Goal: Task Accomplishment & Management: Complete application form

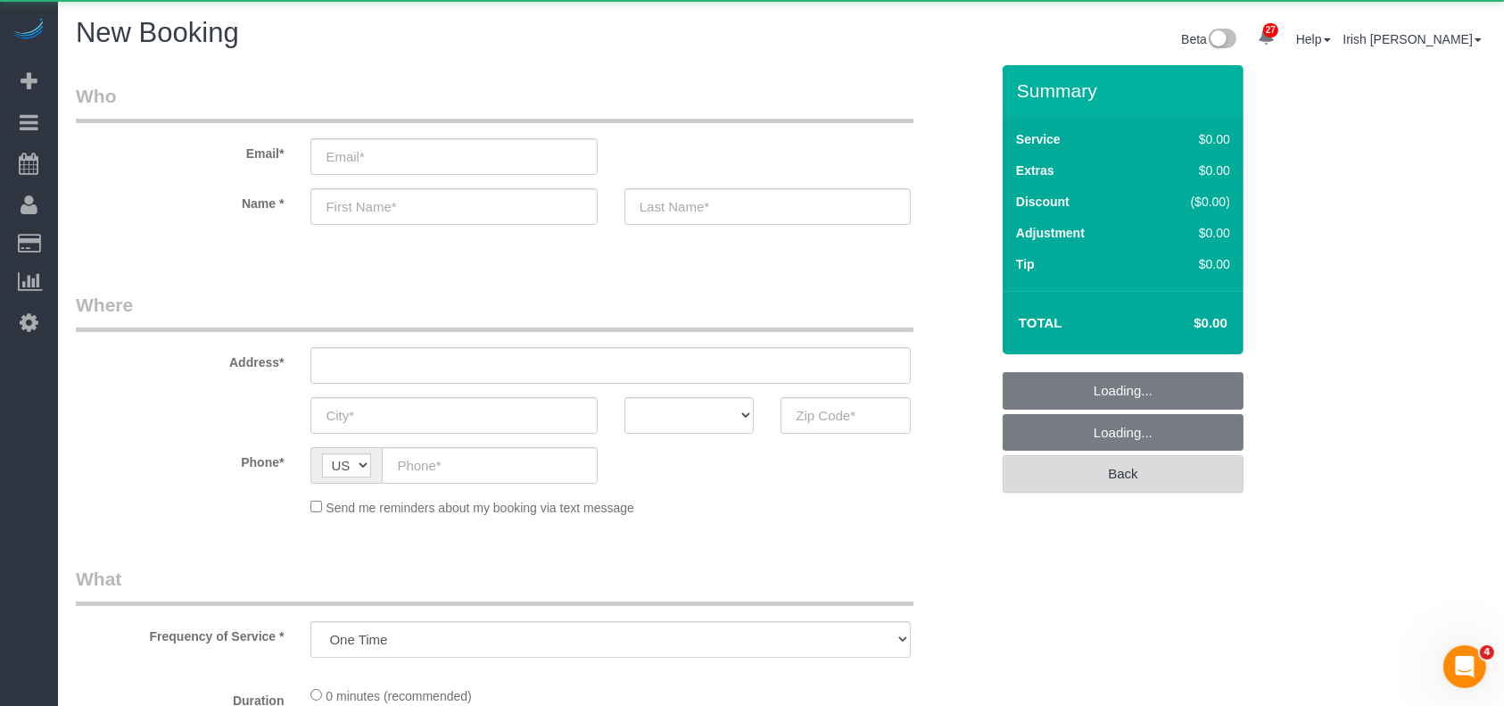
select select "object:2382"
select select "3"
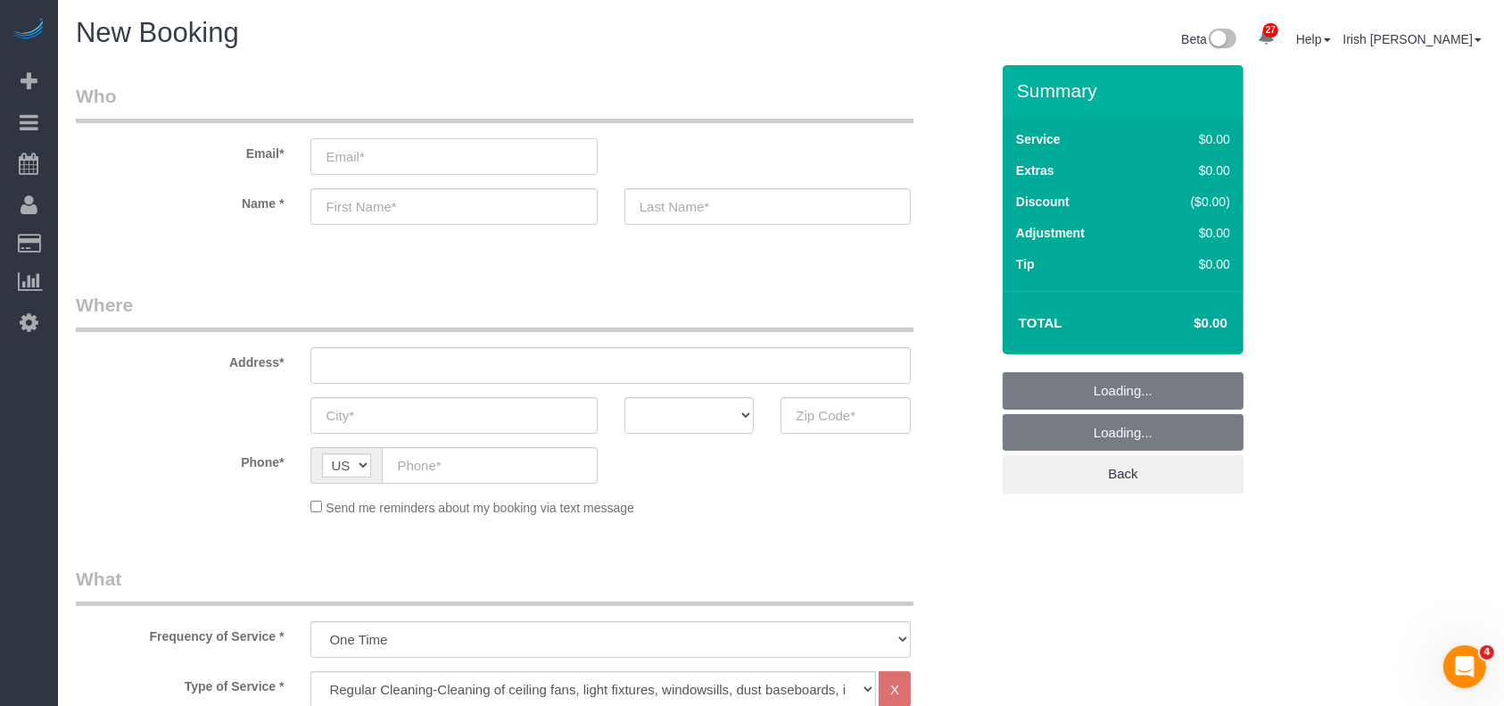
click at [409, 156] on input "email" at bounding box center [454, 156] width 286 height 37
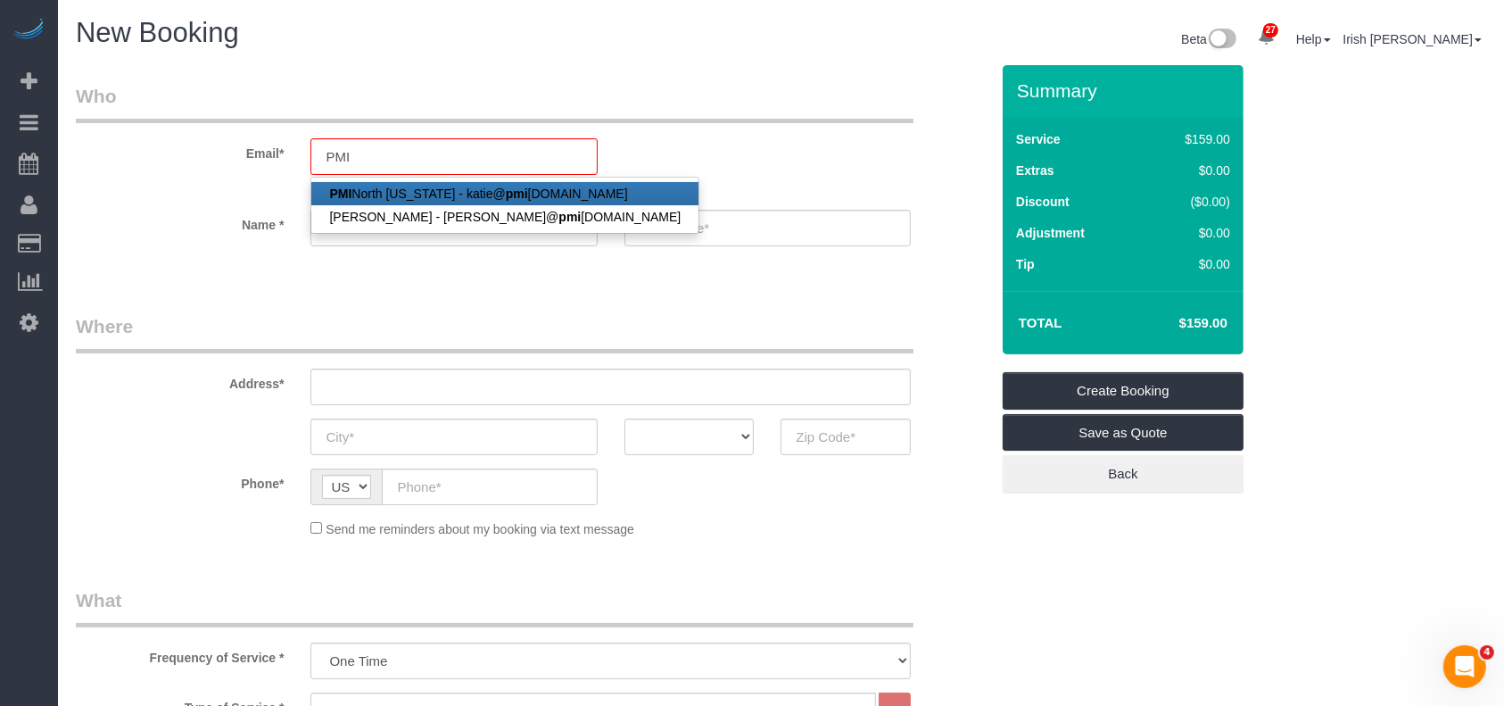
click at [506, 189] on strong "pmi" at bounding box center [517, 194] width 22 height 14
type input "[PERSON_NAME][EMAIL_ADDRESS][DOMAIN_NAME]"
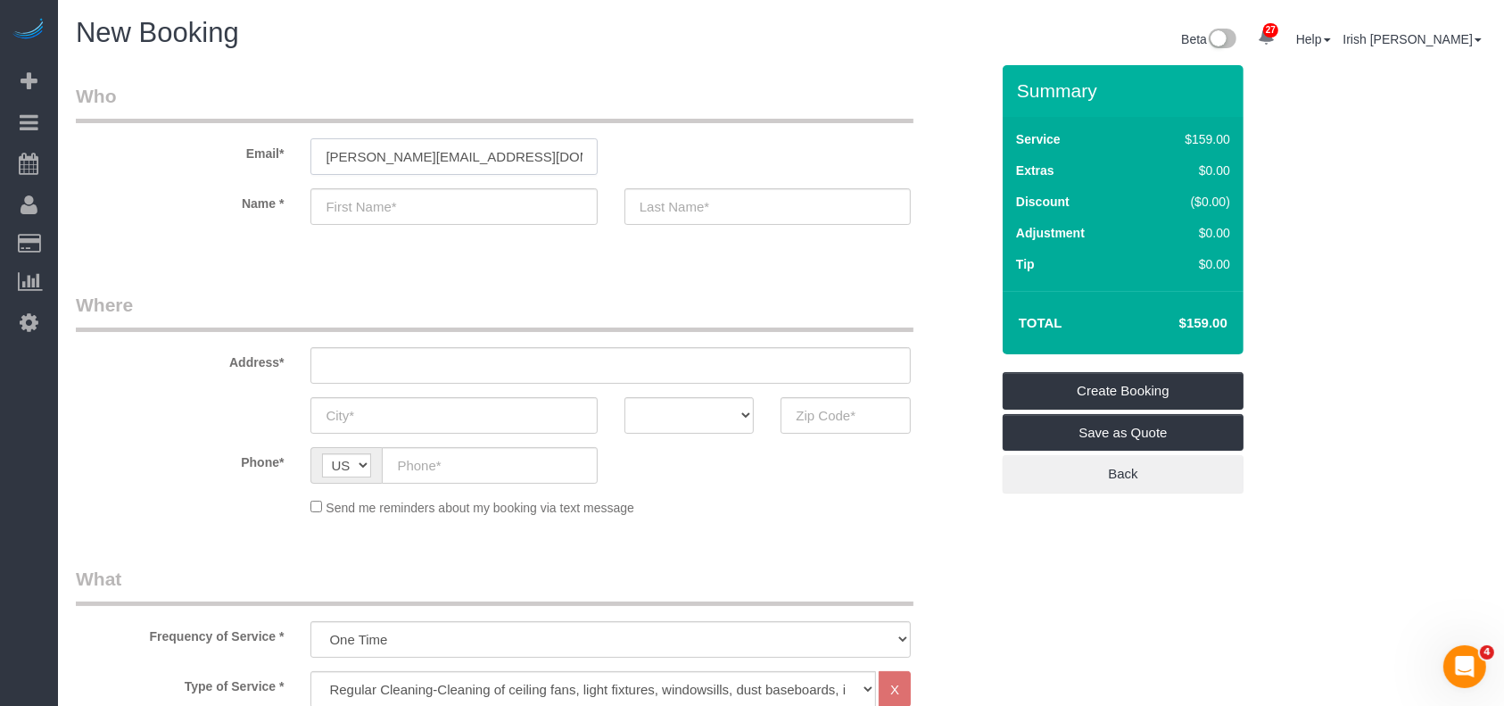
type input "PMI North"
type input "[US_STATE]"
type input "[PHONE_NUMBER]"
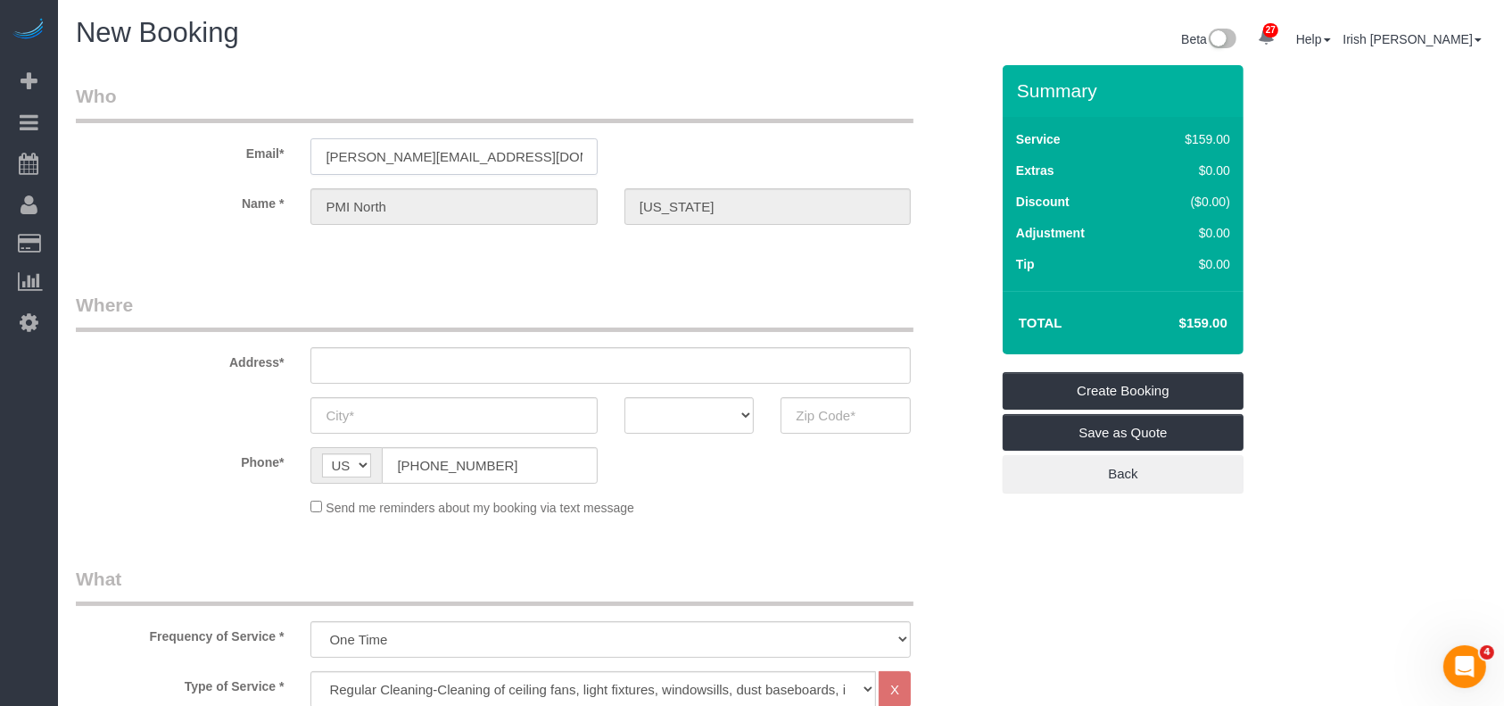
type input "[STREET_ADDRESS]"
type input "Frisco"
select select "[GEOGRAPHIC_DATA]"
type input "75033"
select select "string:fspay-60573b1f-10d3-4150-b947-a47a46c7bcc4"
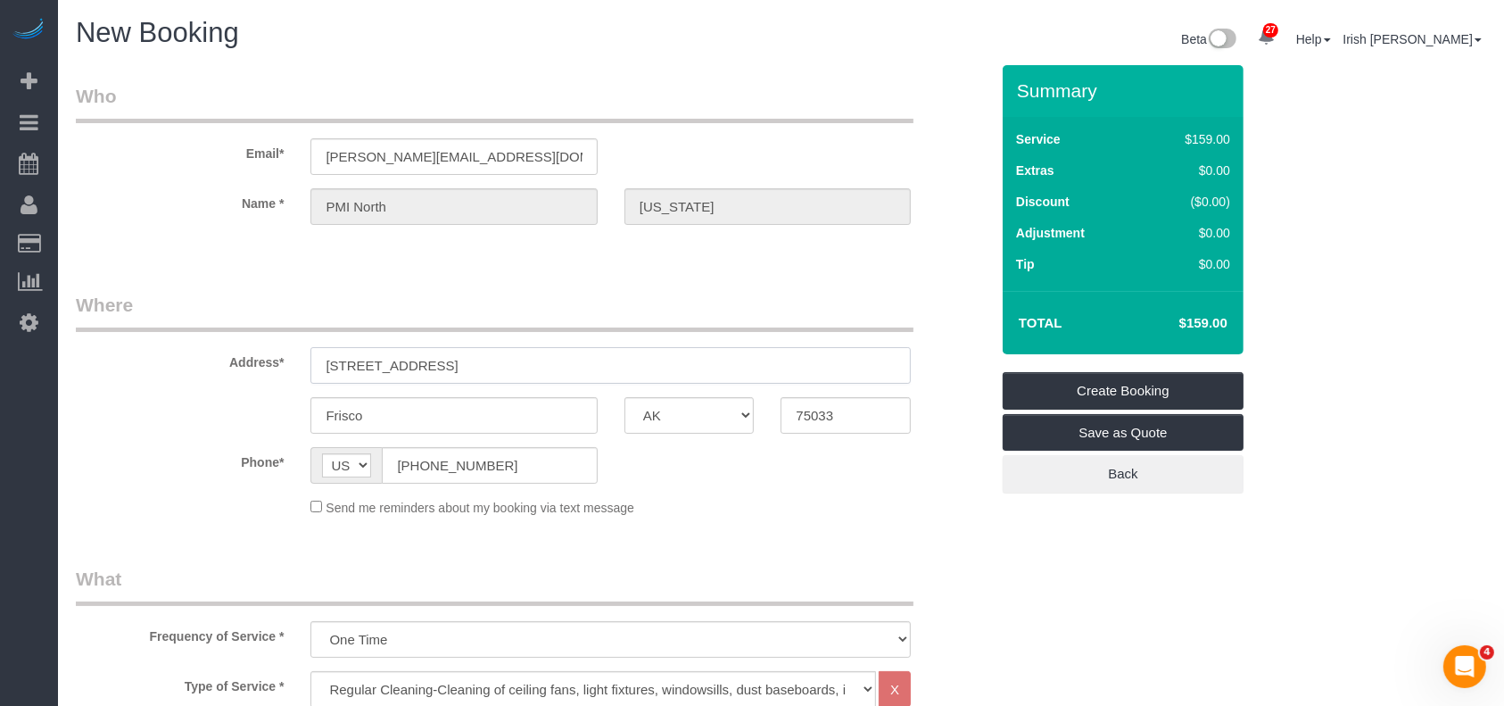
drag, startPoint x: 454, startPoint y: 361, endPoint x: 197, endPoint y: 350, distance: 257.3
click at [199, 351] on div "Address* [STREET_ADDRESS]" at bounding box center [532, 338] width 941 height 92
paste input "[STREET_ADDRESS]"
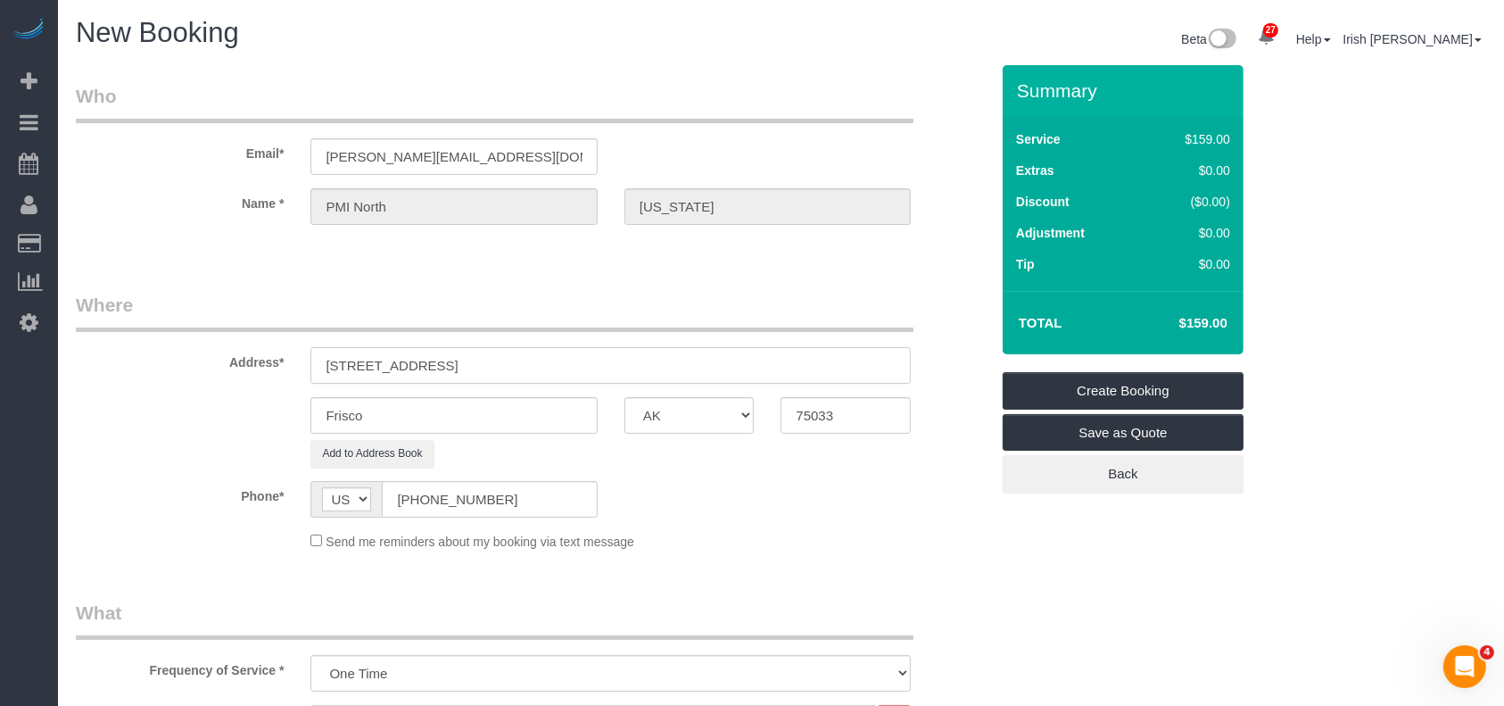
type input "[STREET_ADDRESS]"
click at [515, 362] on input "[STREET_ADDRESS]" at bounding box center [611, 365] width 601 height 37
drag, startPoint x: 835, startPoint y: 422, endPoint x: 699, endPoint y: 418, distance: 136.6
click at [701, 421] on div "Frisco AK AL AR AZ CA CO CT DC DE [GEOGRAPHIC_DATA] [GEOGRAPHIC_DATA] HI IA ID …" at bounding box center [532, 415] width 941 height 37
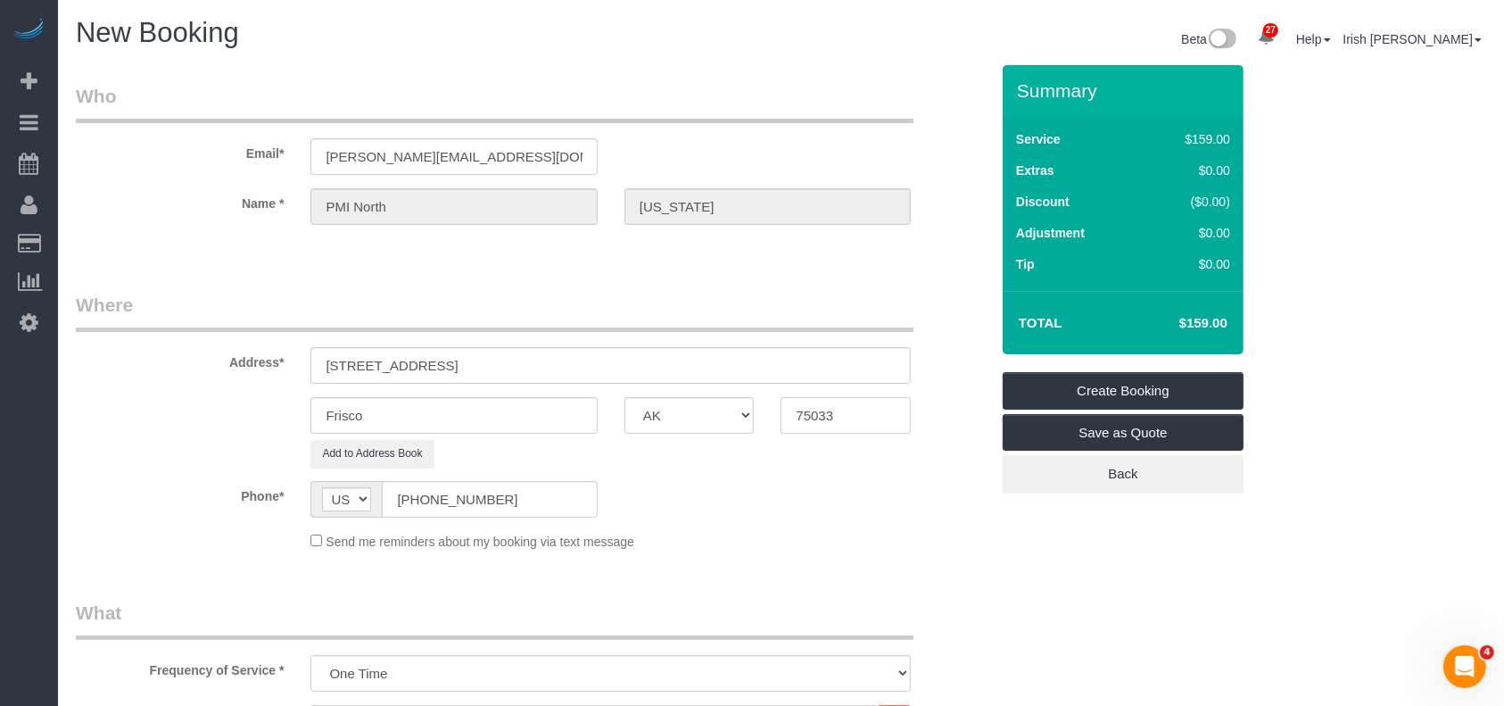
paste input "5"
type input "75035"
drag, startPoint x: 628, startPoint y: 372, endPoint x: 431, endPoint y: 360, distance: 197.6
click at [431, 360] on input "[STREET_ADDRESS]" at bounding box center [611, 365] width 601 height 37
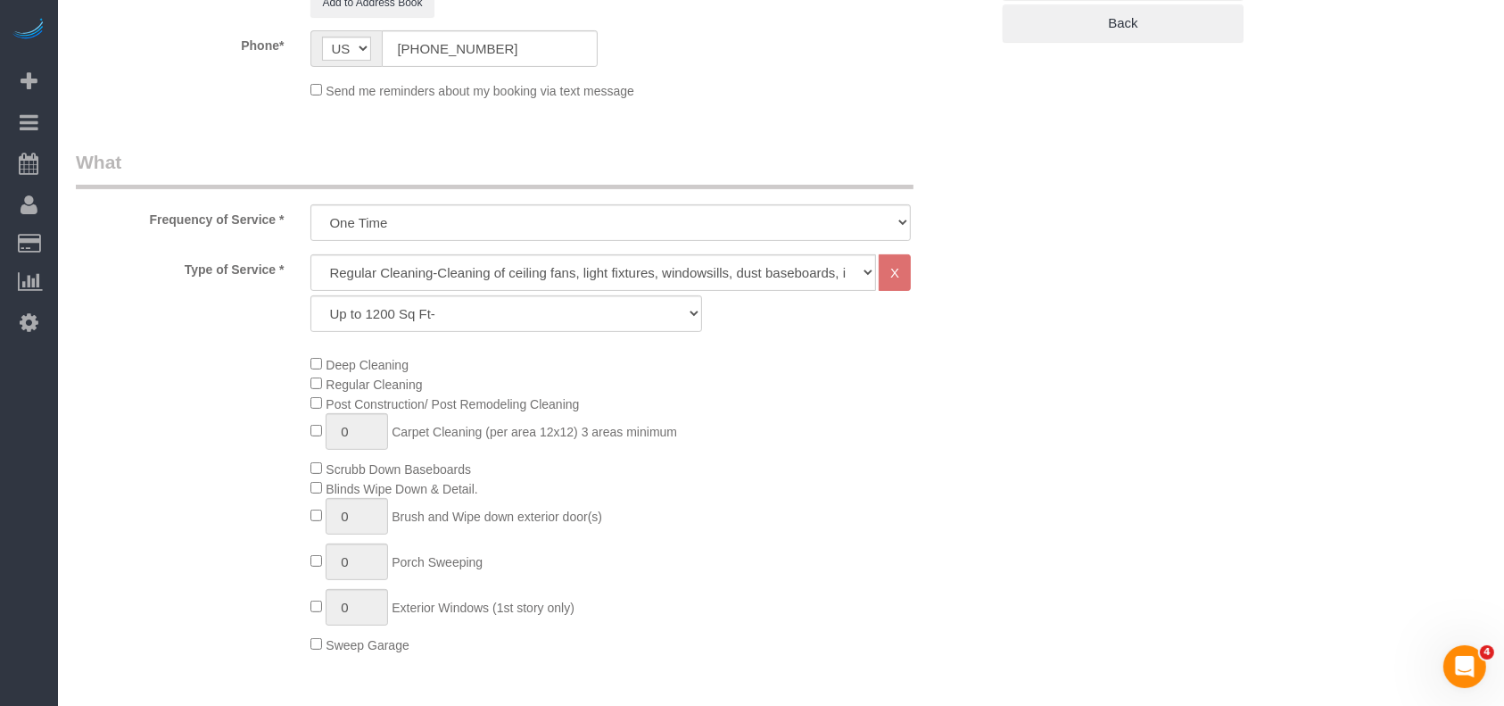
scroll to position [476, 0]
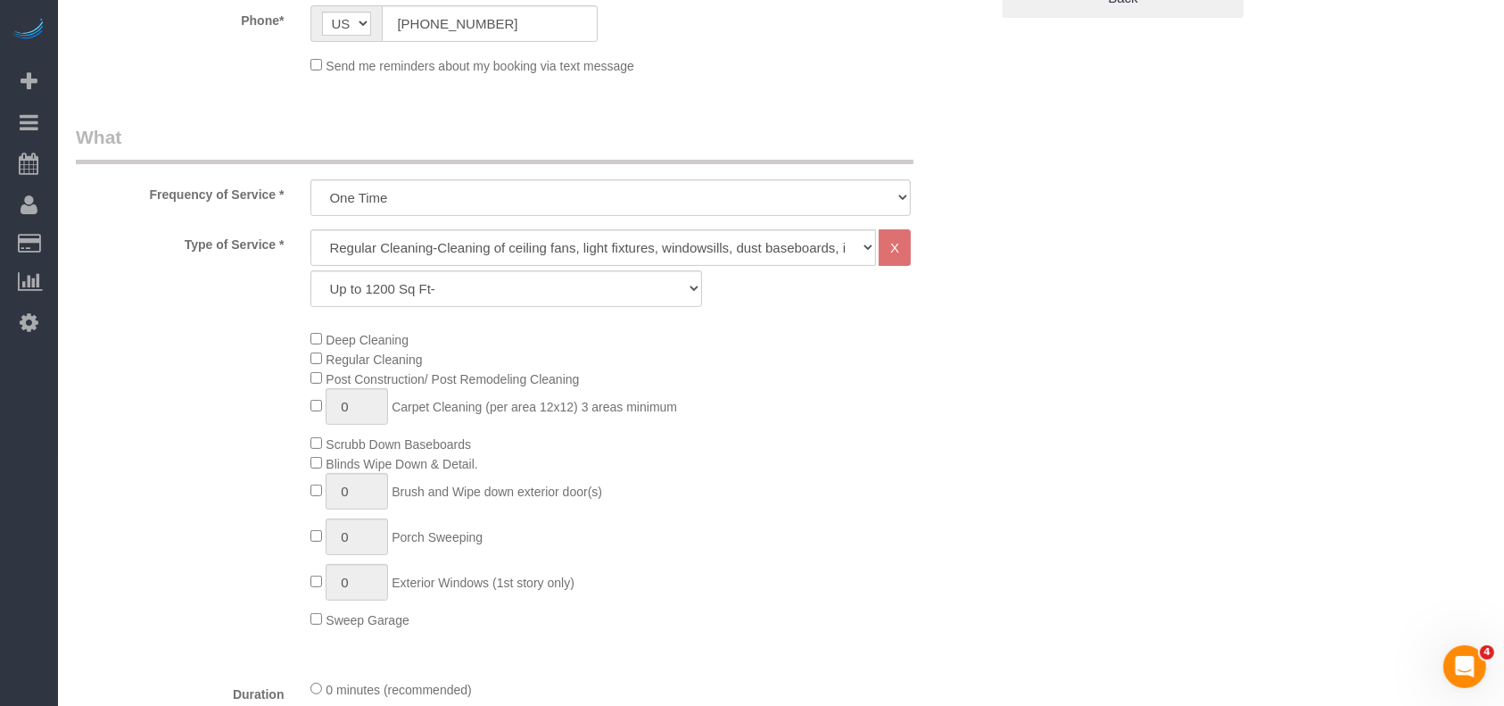
type input "[STREET_ADDRESS],"
drag, startPoint x: 477, startPoint y: 278, endPoint x: 461, endPoint y: 301, distance: 27.0
click at [477, 279] on select "Up to 1200 Sq Ft- [DATE]-[DATE] Sq Ft [DATE]-[DATE] Sq Ft [DATE]-[DATE] Sq Ft […" at bounding box center [506, 288] width 391 height 37
select select "67"
click at [311, 270] on select "Up to 1200 Sq Ft- [DATE]-[DATE] Sq Ft [DATE]-[DATE] Sq Ft [DATE]-[DATE] Sq Ft […" at bounding box center [506, 288] width 391 height 37
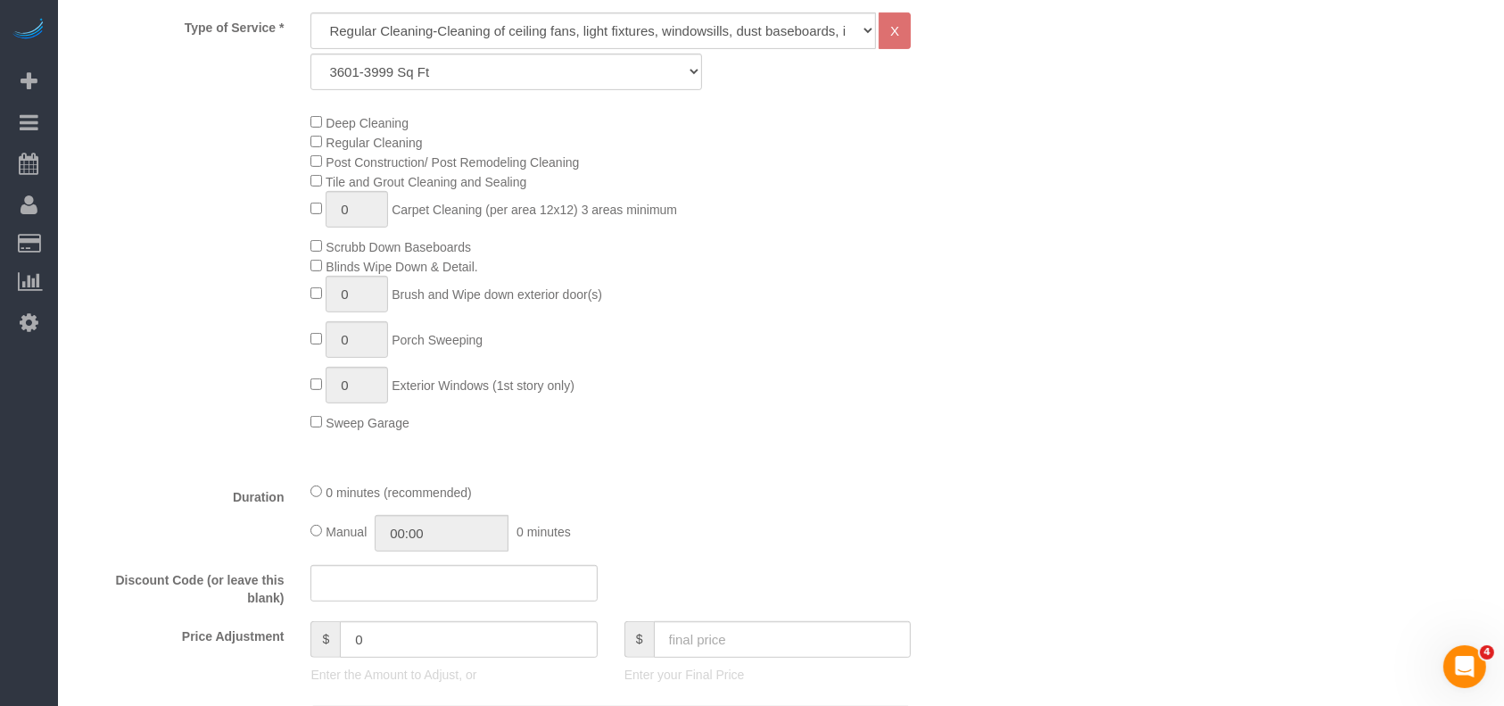
scroll to position [833, 0]
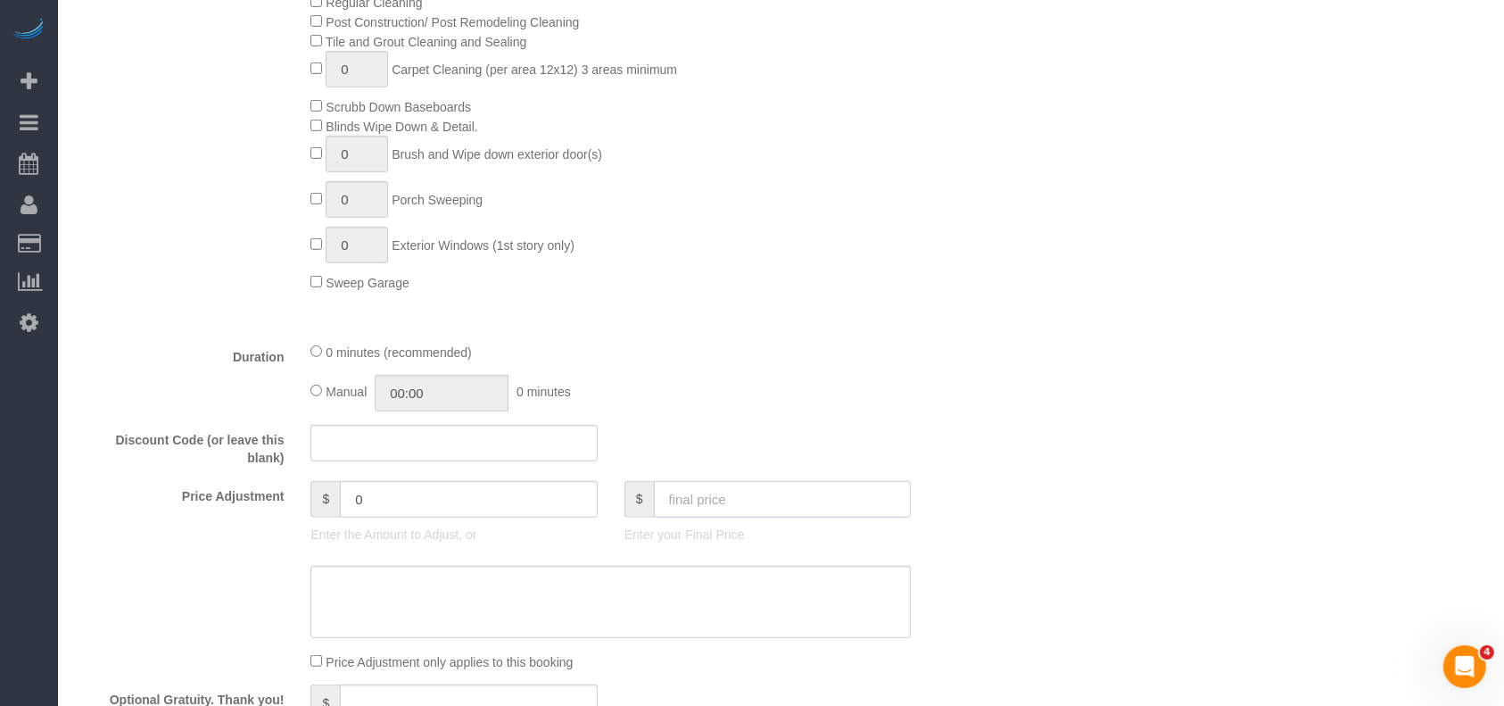
click at [688, 517] on input "text" at bounding box center [783, 499] width 258 height 37
type input "42"
type input "-367"
click at [742, 503] on input "text" at bounding box center [783, 499] width 258 height 37
paste input "5"
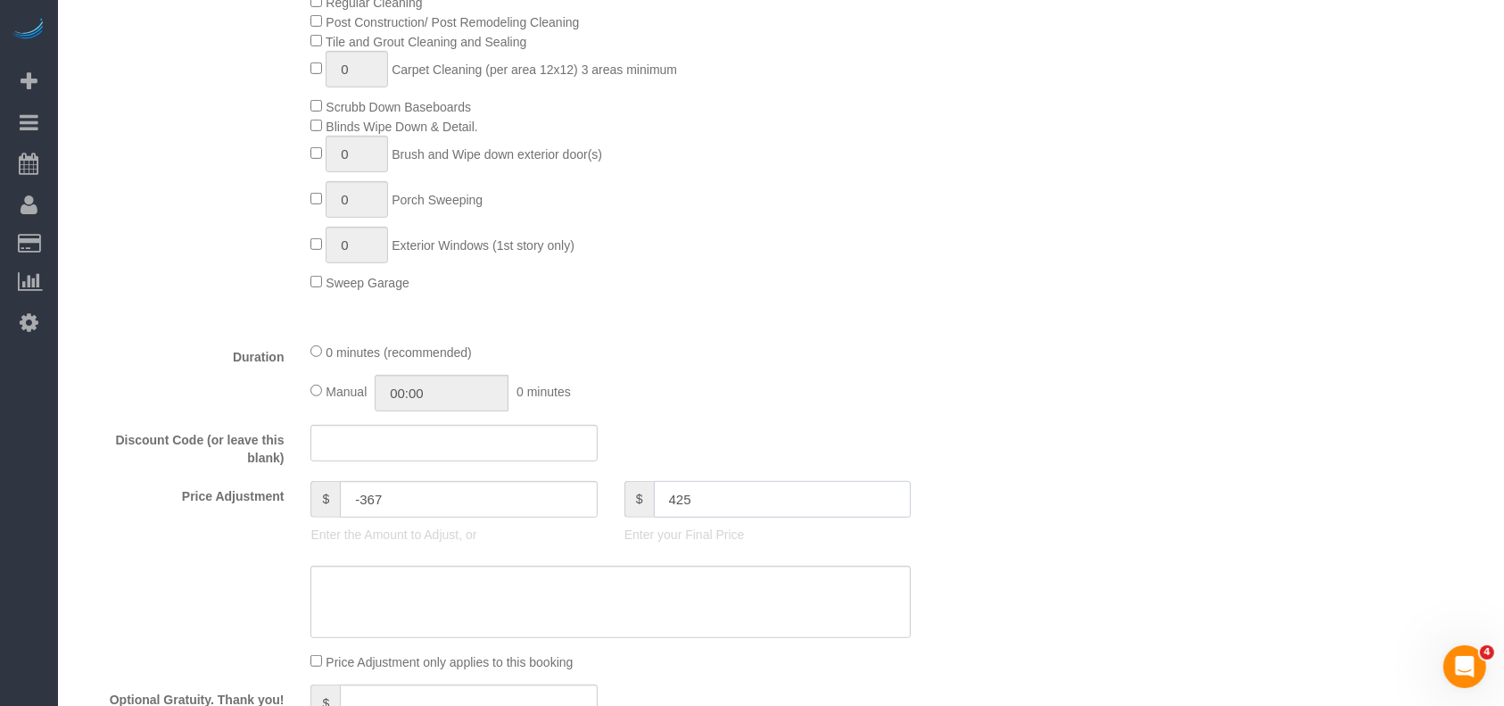
type input "425"
click at [887, 360] on div "0 minutes (recommended)" at bounding box center [611, 352] width 601 height 20
click at [464, 619] on textarea at bounding box center [611, 602] width 601 height 73
type input "16"
paste textarea "5"
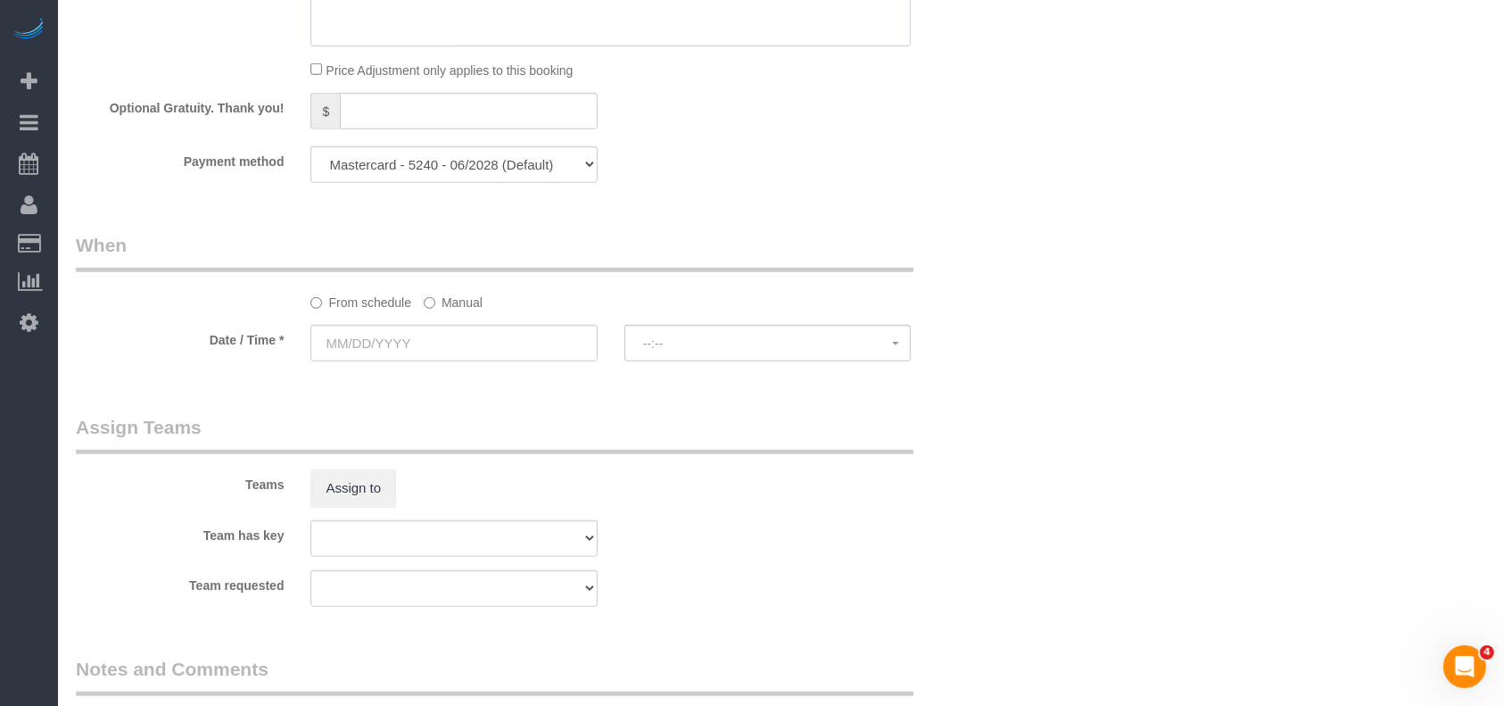
scroll to position [1428, 0]
type textarea "$425 regular"
click at [470, 303] on label "Manual" at bounding box center [453, 296] width 59 height 24
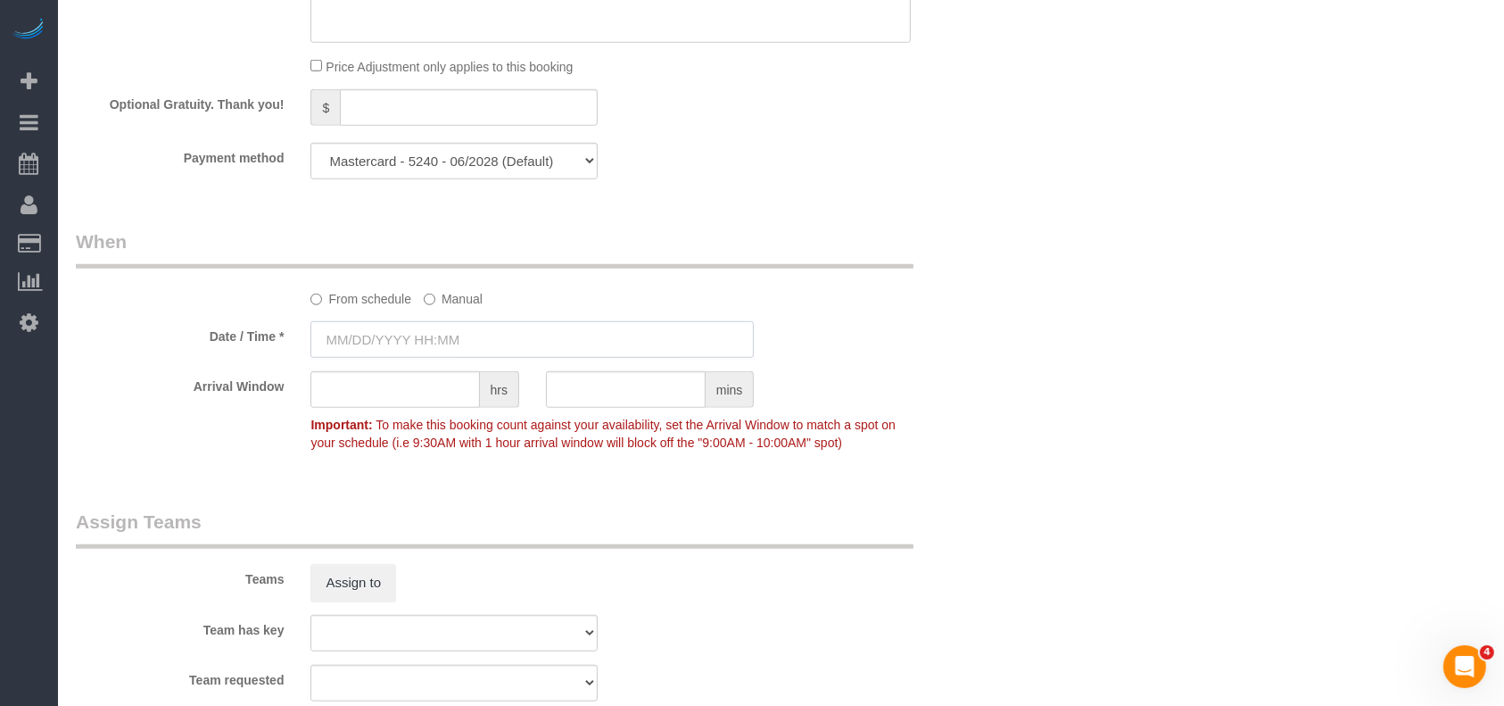
click at [409, 344] on input "text" at bounding box center [532, 339] width 443 height 37
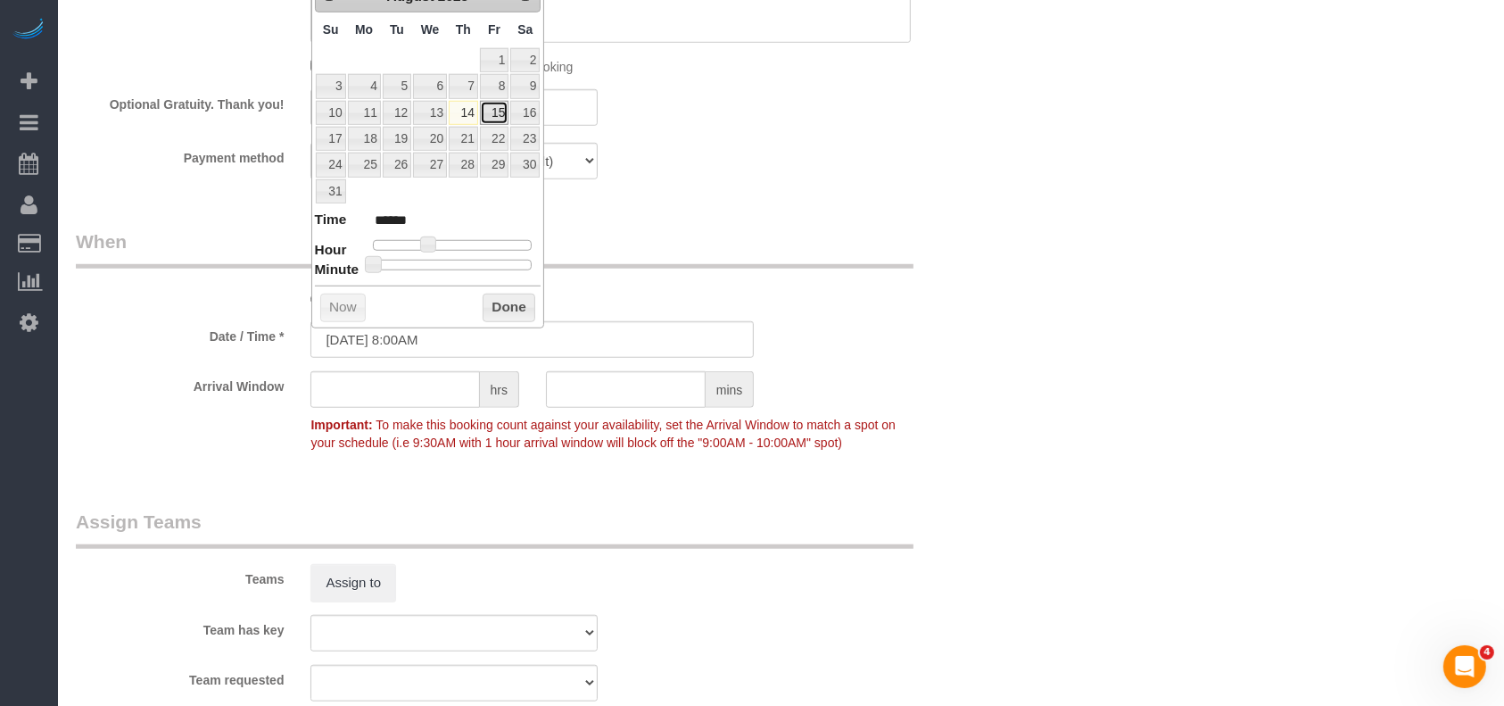
click at [493, 109] on link "15" at bounding box center [494, 113] width 29 height 24
click at [525, 111] on link "16" at bounding box center [524, 113] width 29 height 24
type input "[DATE] 8:00AM"
click at [507, 309] on button "Done" at bounding box center [509, 308] width 53 height 29
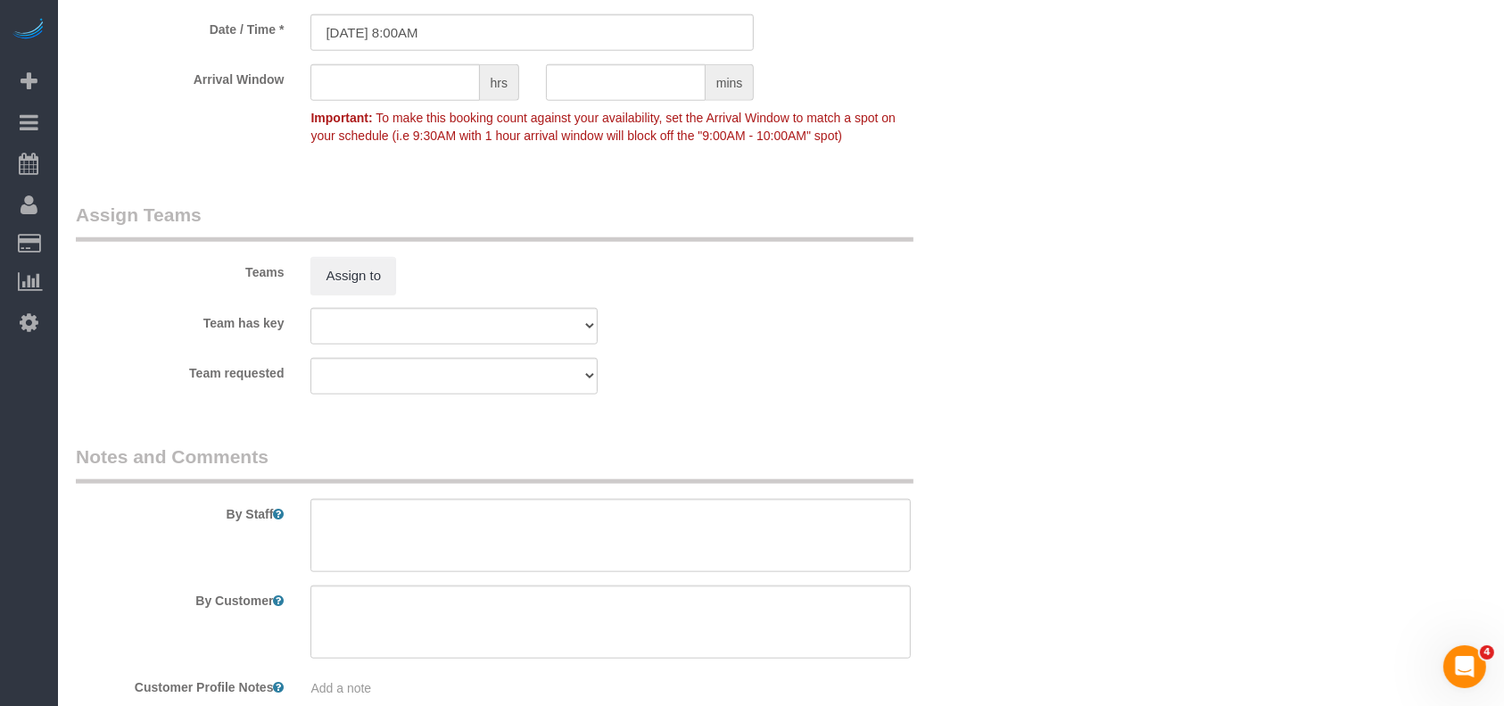
scroll to position [1840, 0]
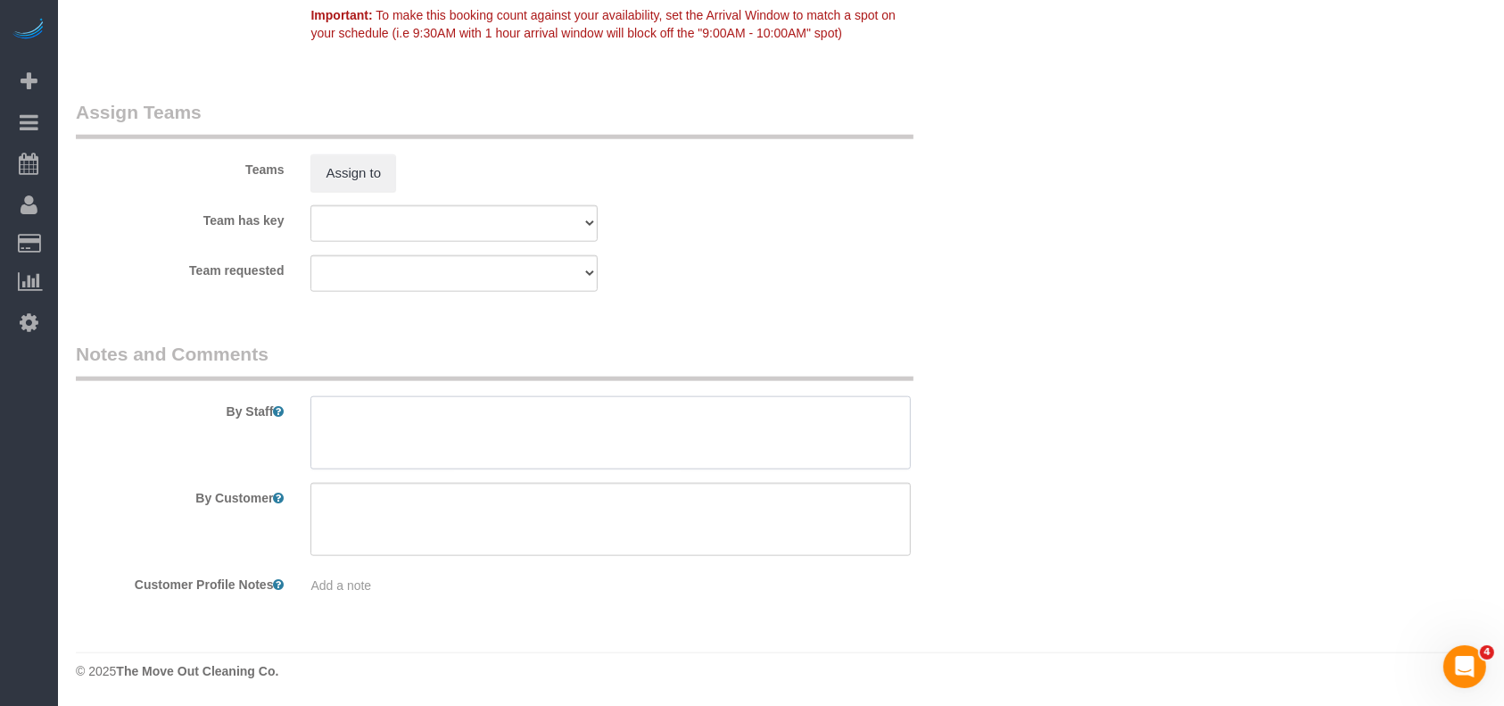
click at [414, 419] on textarea at bounding box center [611, 432] width 601 height 73
paste textarea "lock box code 8755"
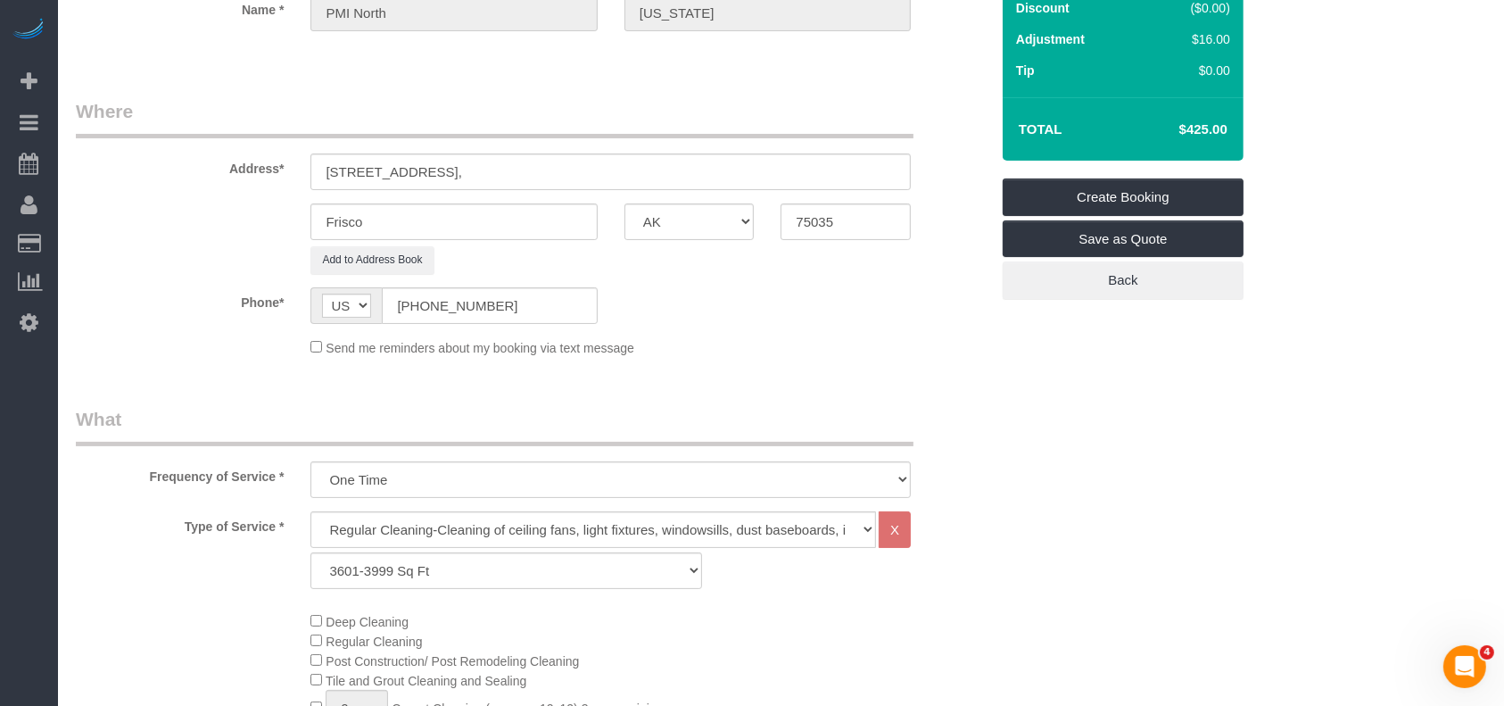
scroll to position [0, 0]
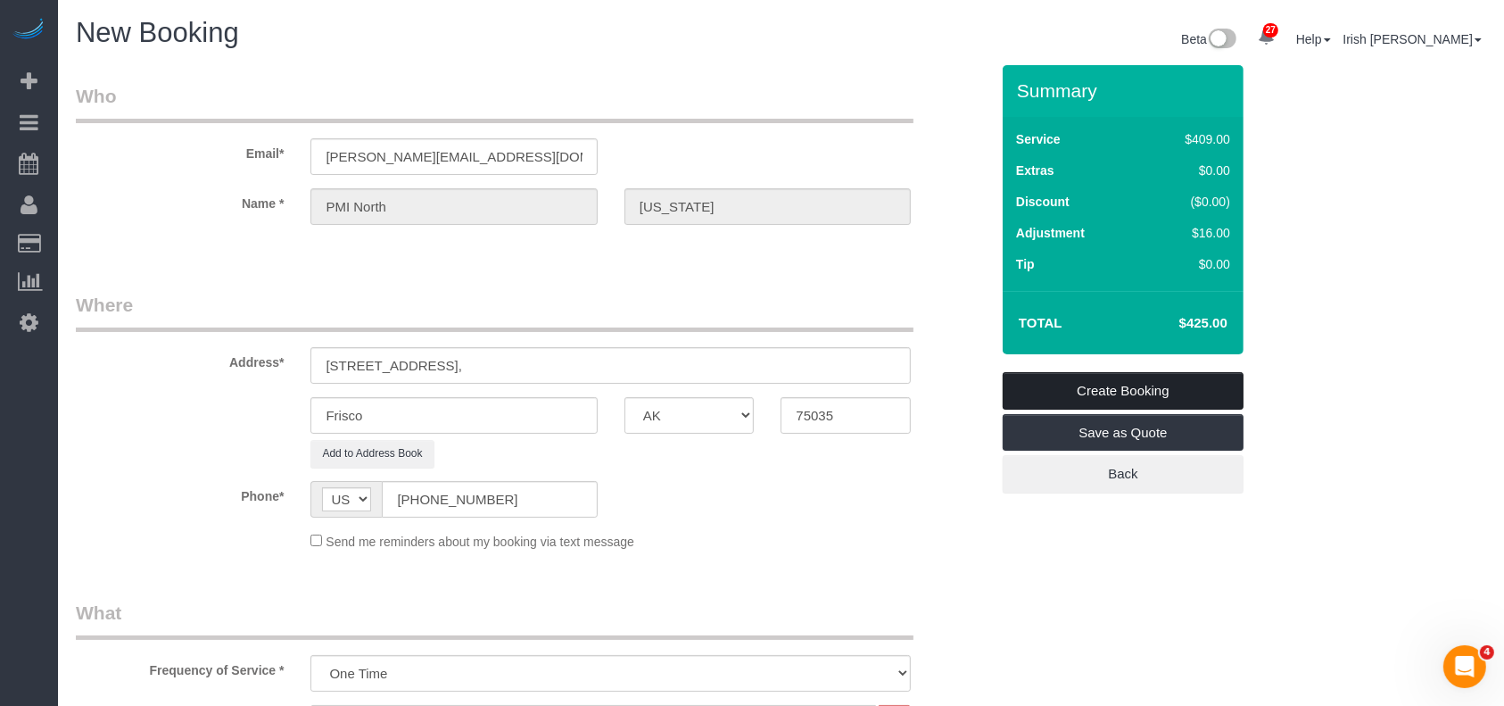
type textarea "* lock box code 8755 * to check if deep cleaning is needed"
click at [1178, 390] on link "Create Booking" at bounding box center [1123, 390] width 241 height 37
